Goal: Share content: Share content

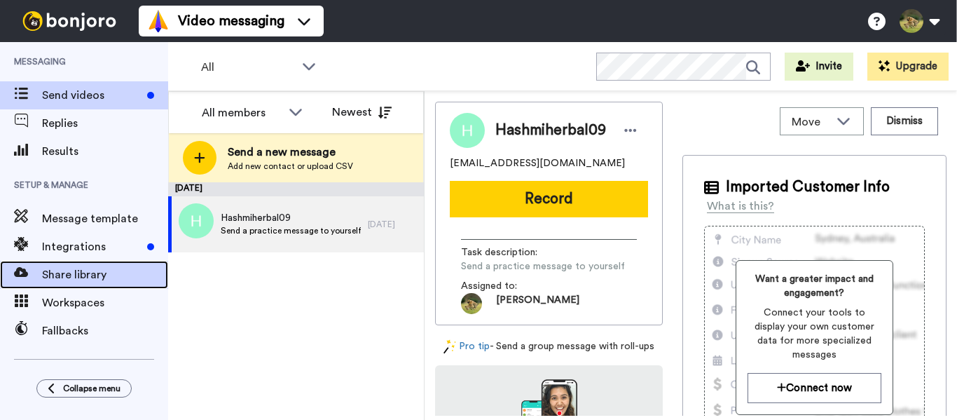
click at [77, 281] on span "Share library" at bounding box center [105, 274] width 126 height 17
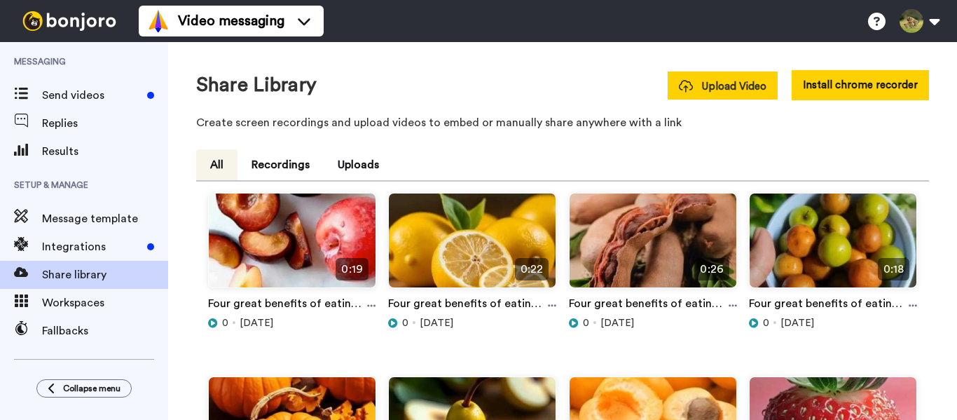
click at [700, 85] on span "Upload Video" at bounding box center [723, 86] width 88 height 15
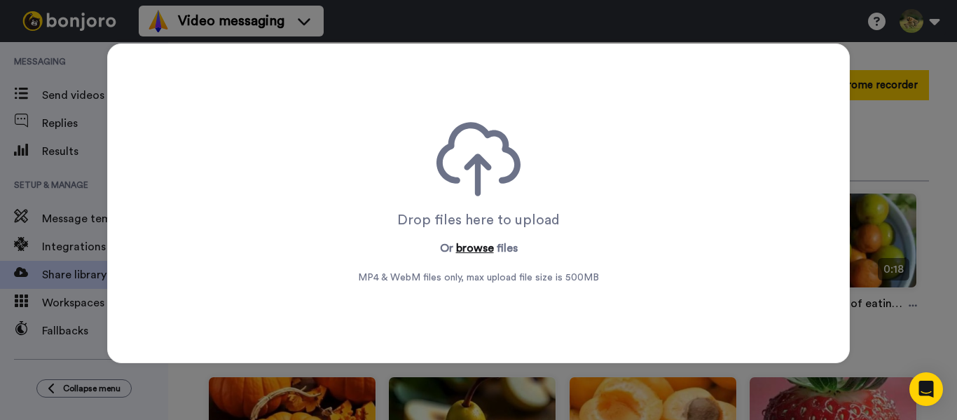
click at [477, 251] on button "browse" at bounding box center [475, 248] width 38 height 17
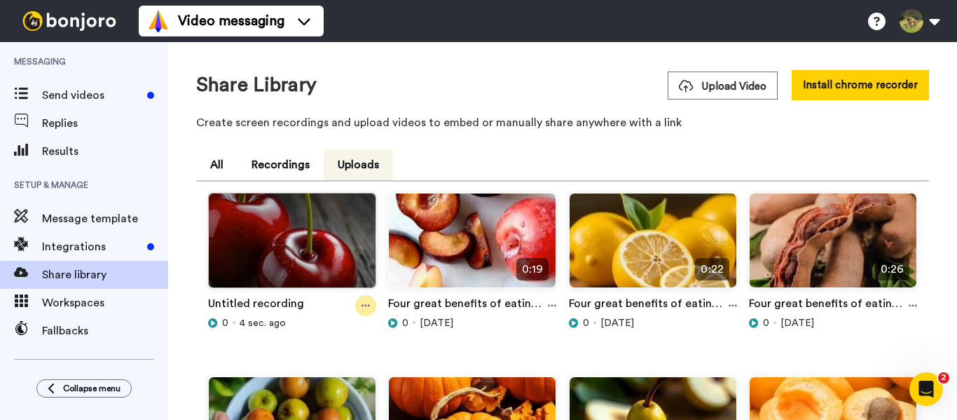
click at [357, 307] on div at bounding box center [365, 305] width 21 height 21
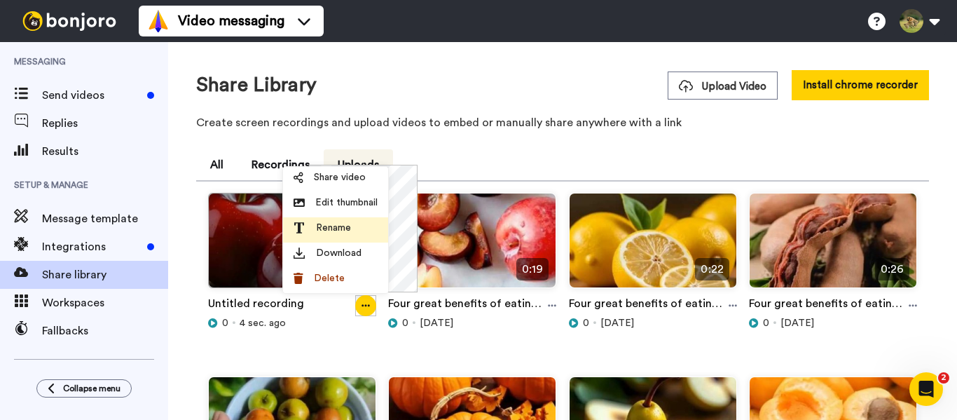
click at [355, 228] on div "Rename" at bounding box center [335, 228] width 84 height 14
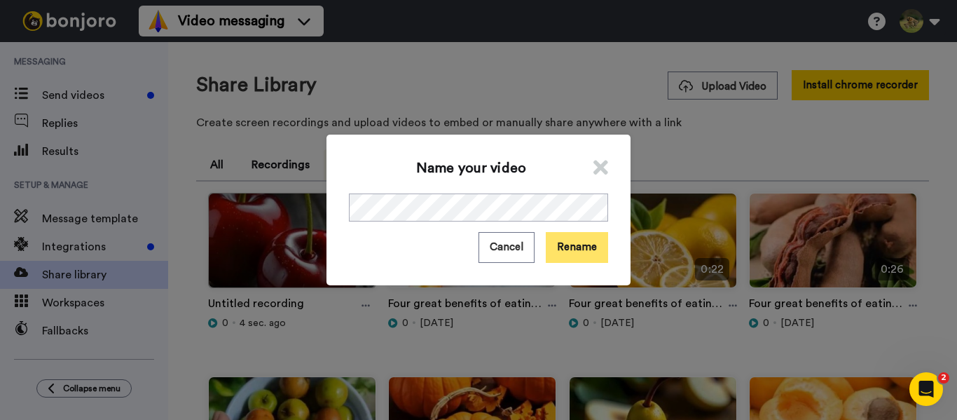
click at [567, 237] on button "Rename" at bounding box center [577, 247] width 62 height 30
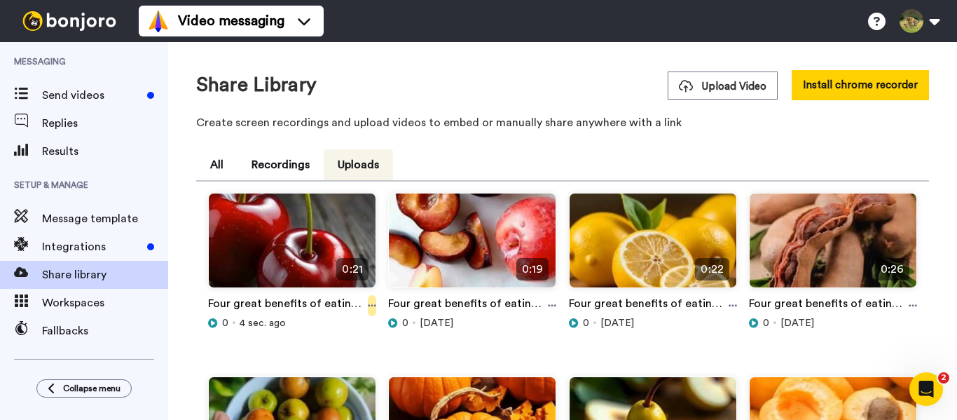
click at [368, 300] on icon at bounding box center [372, 305] width 8 height 10
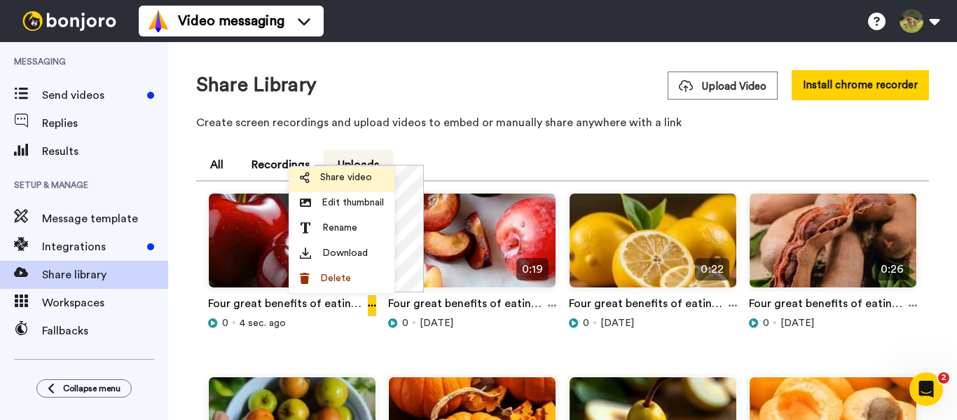
click at [343, 181] on span "Share video" at bounding box center [346, 177] width 52 height 14
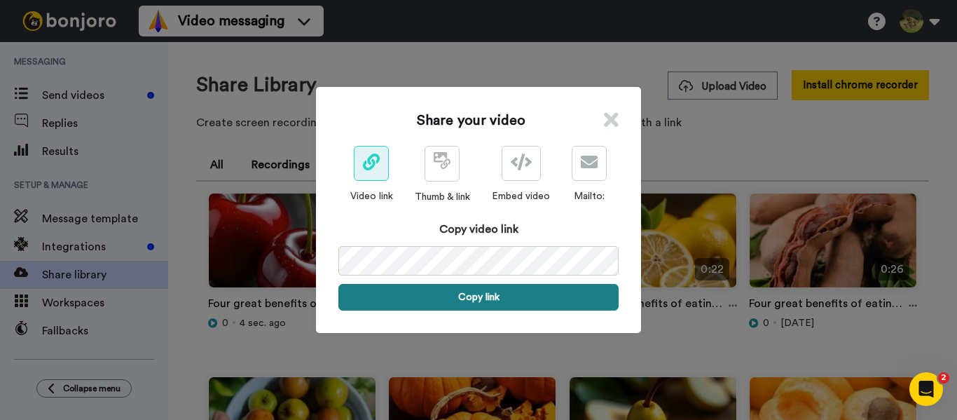
click at [498, 296] on button "Copy link" at bounding box center [478, 297] width 280 height 27
